Goal: Information Seeking & Learning: Learn about a topic

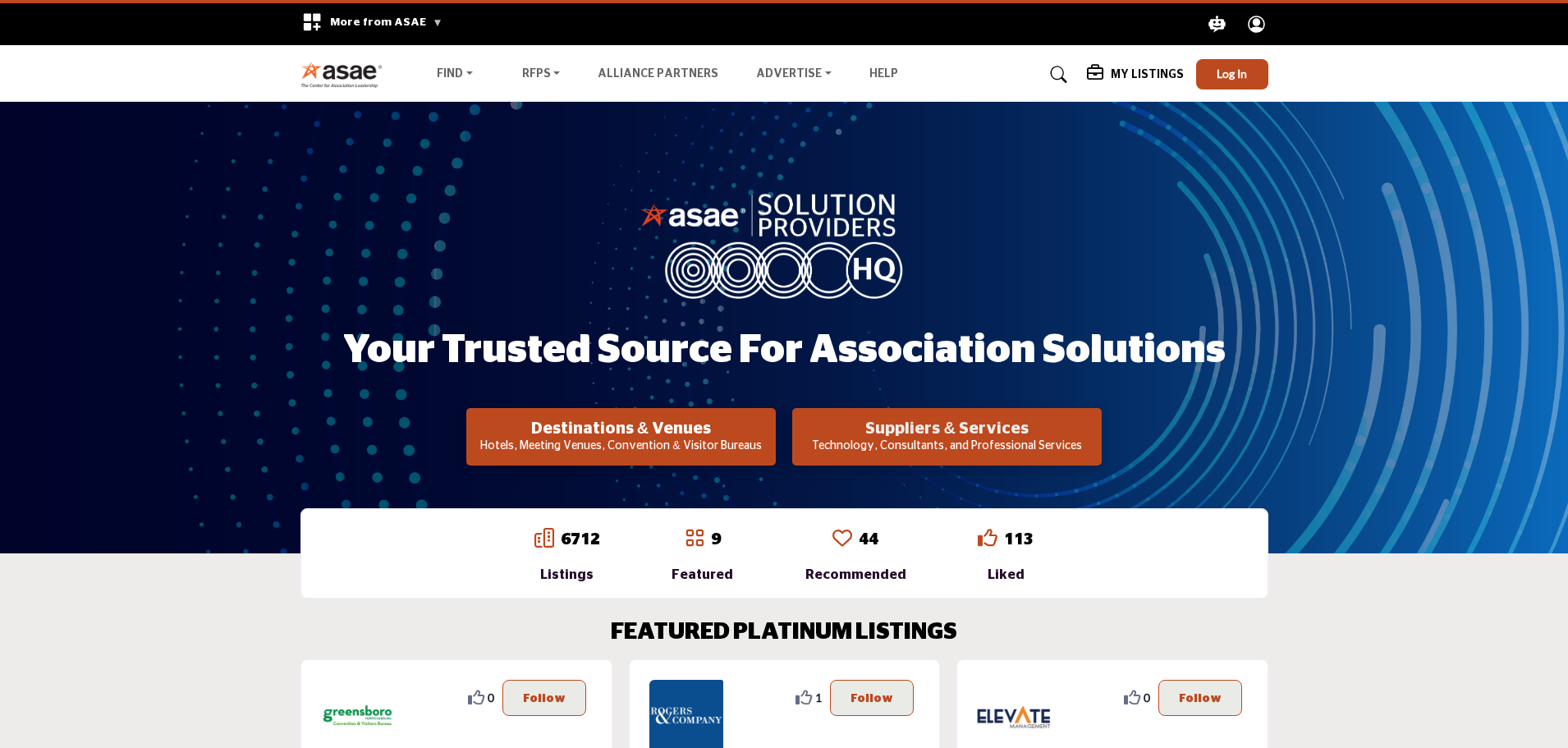
click at [771, 428] on h2 "Suppliers & Services" at bounding box center [621, 428] width 300 height 20
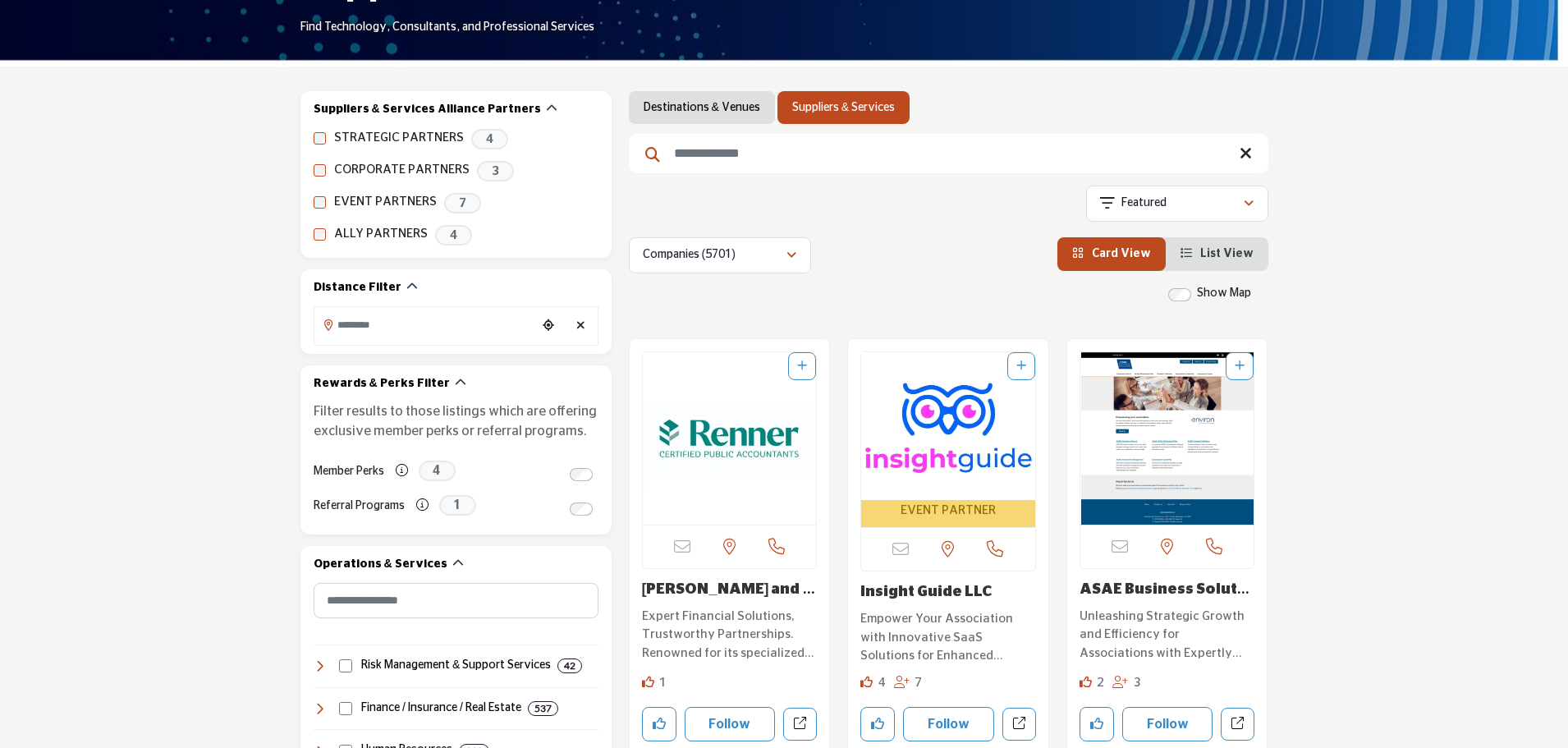
scroll to position [410, 0]
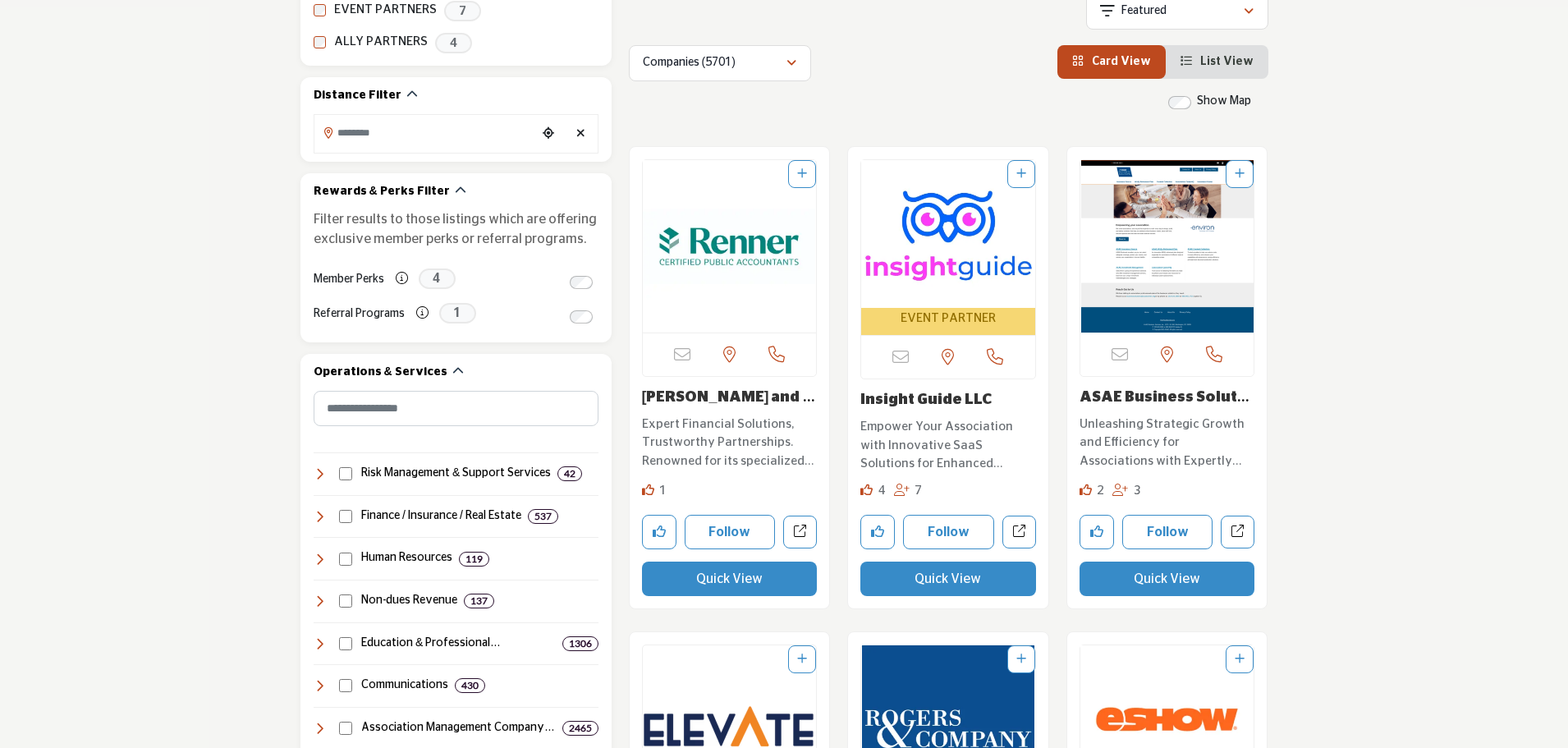
click at [936, 259] on img "Open Listing in new tab" at bounding box center [948, 233] width 174 height 148
click at [936, 262] on img "Open Listing in new tab" at bounding box center [948, 233] width 174 height 148
